Goal: Task Accomplishment & Management: Complete application form

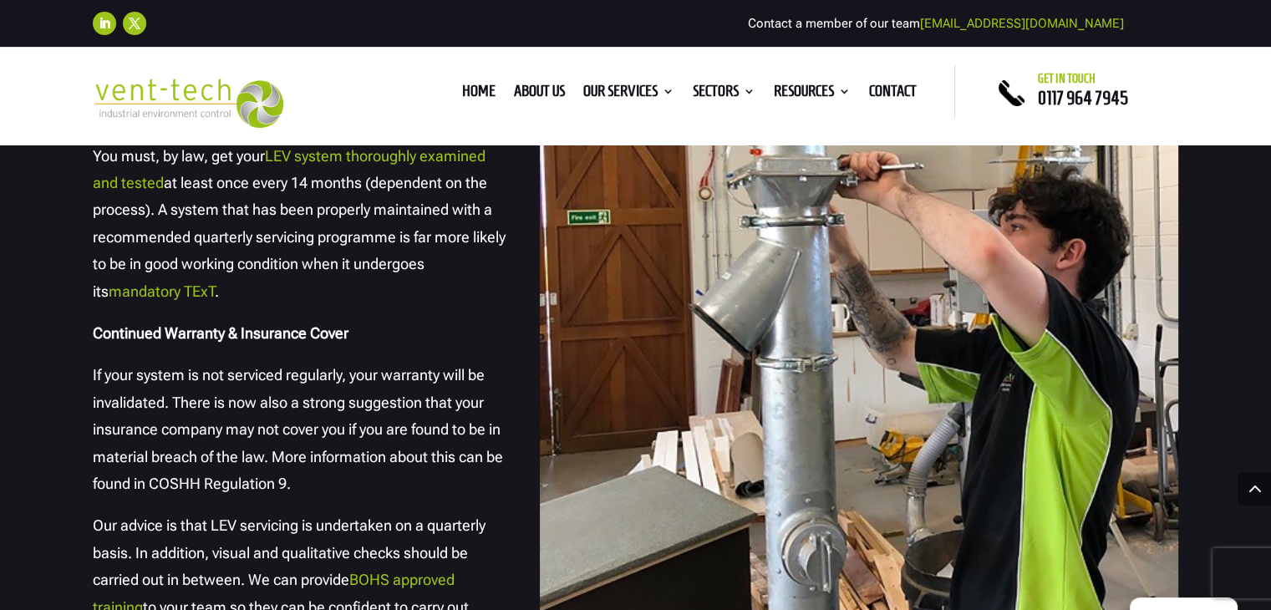
scroll to position [2507, 0]
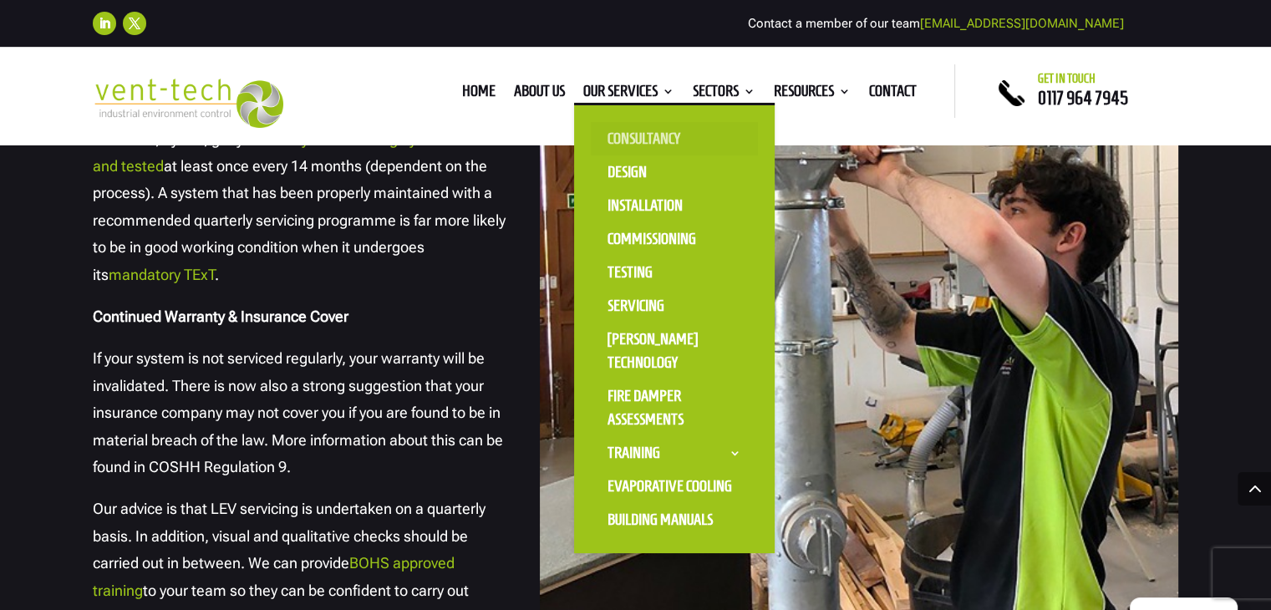
click at [648, 140] on link "Consultancy" at bounding box center [674, 138] width 167 height 33
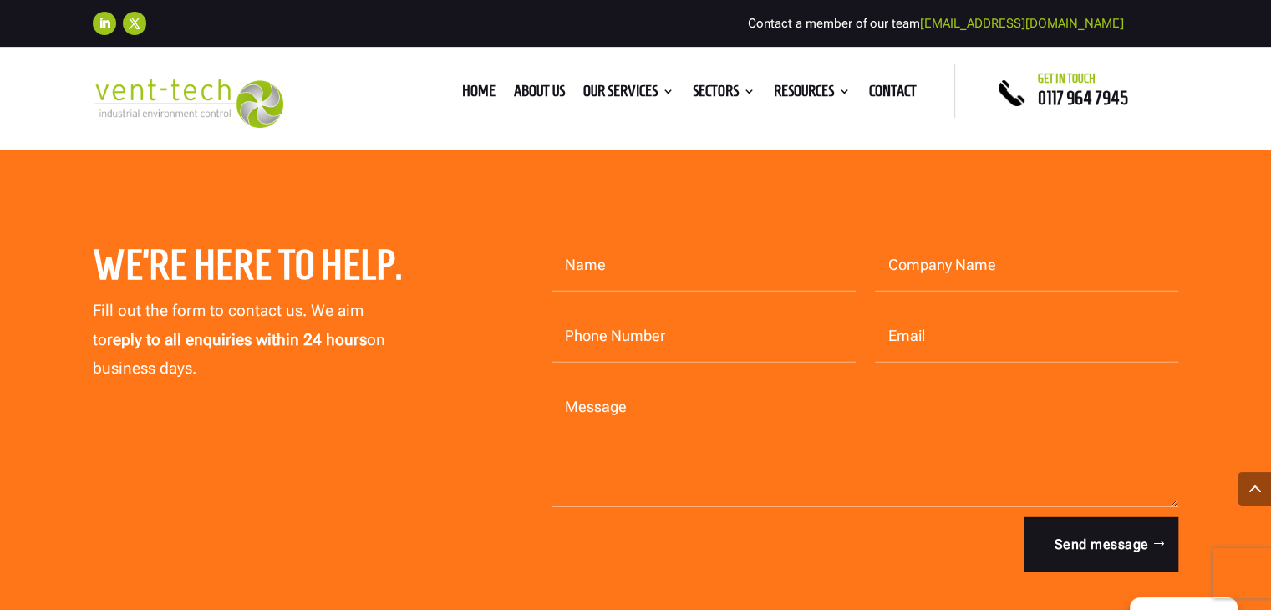
scroll to position [5182, 0]
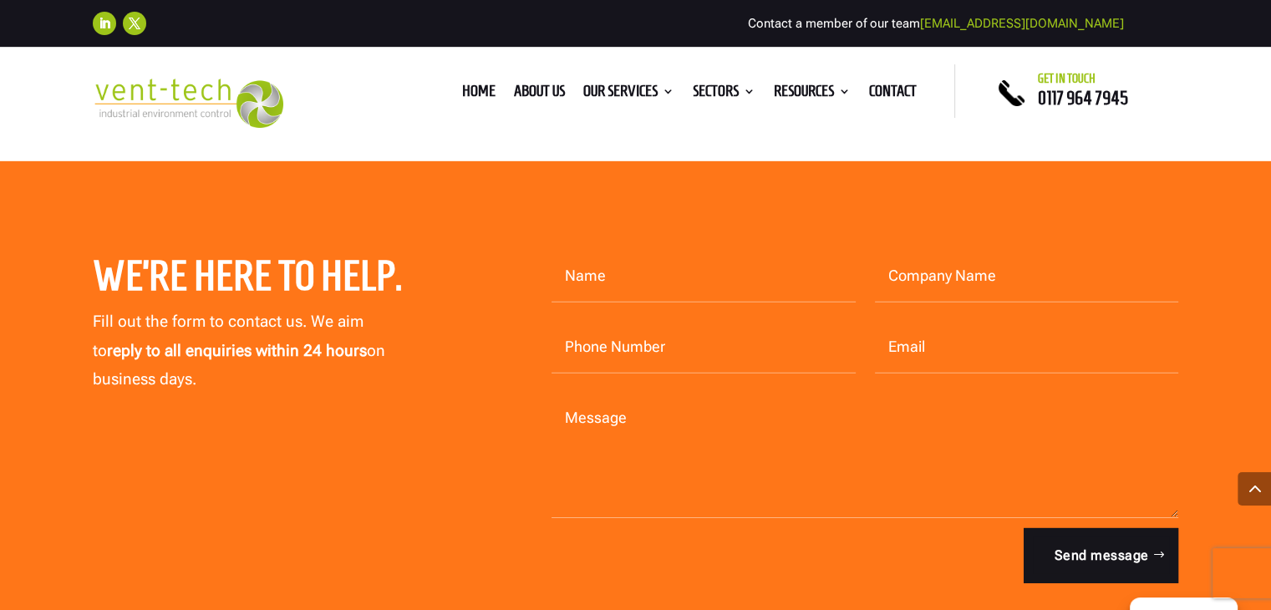
click at [621, 270] on input "Name" at bounding box center [704, 277] width 304 height 52
type input "Mary Williams"
type input "madeWORKSHOP"
click at [593, 345] on input "07751560362" at bounding box center [704, 348] width 304 height 52
type input "07741560362"
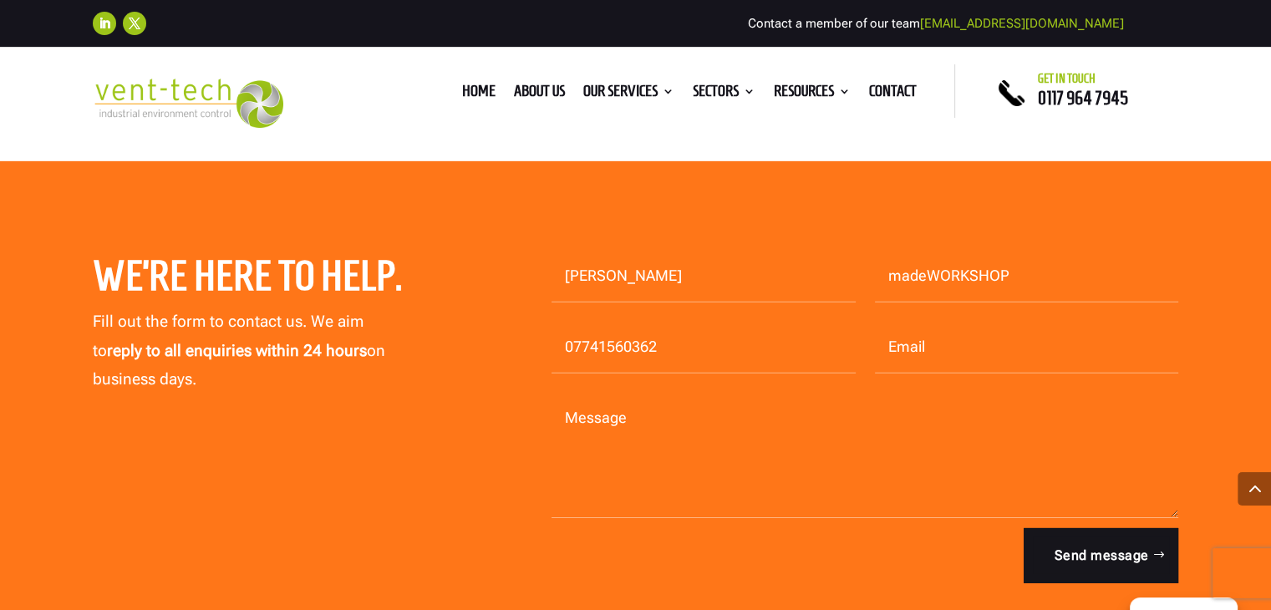
click at [993, 349] on input "Email" at bounding box center [1027, 348] width 304 height 52
type input "M"
type input "mary@madeworkshop.co.uk"
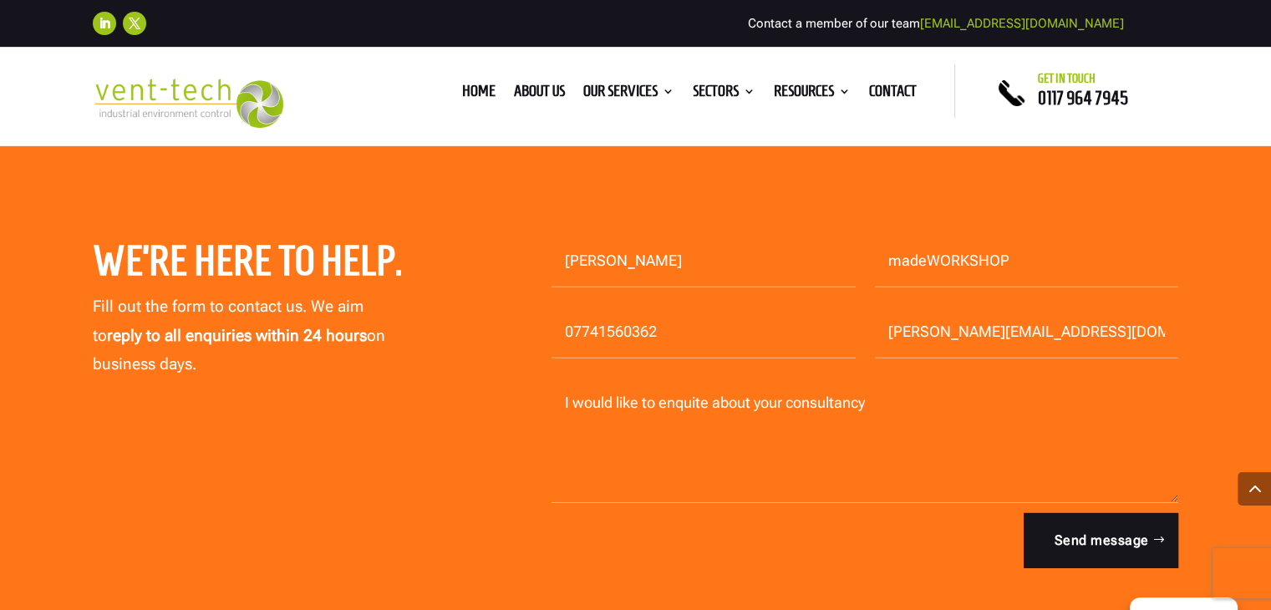
scroll to position [5265, 0]
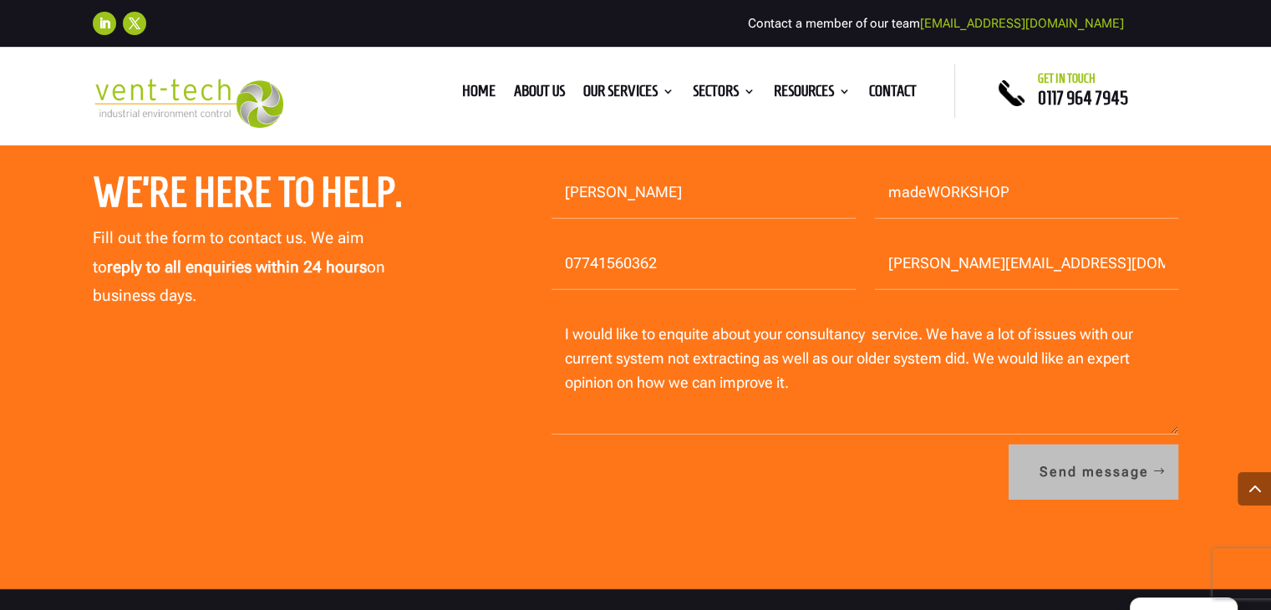
type textarea "I would like to enquite about your consultancy service. We have a lot of issues…"
click at [1053, 466] on button "Send message" at bounding box center [1094, 472] width 170 height 55
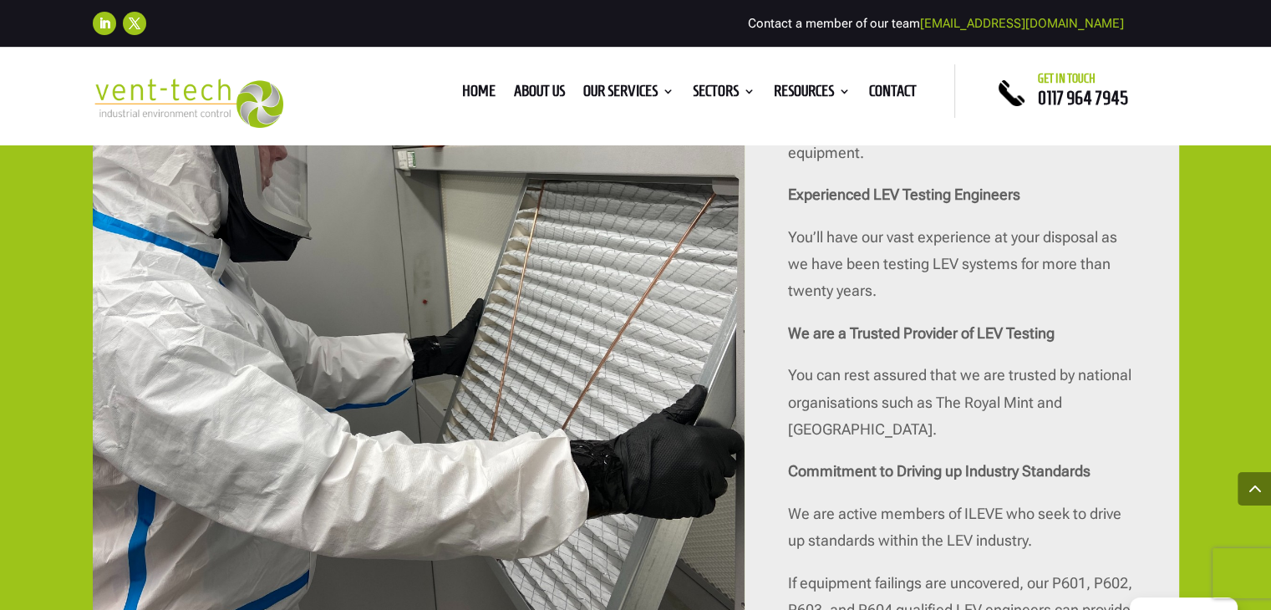
scroll to position [3845, 0]
